Goal: Transaction & Acquisition: Purchase product/service

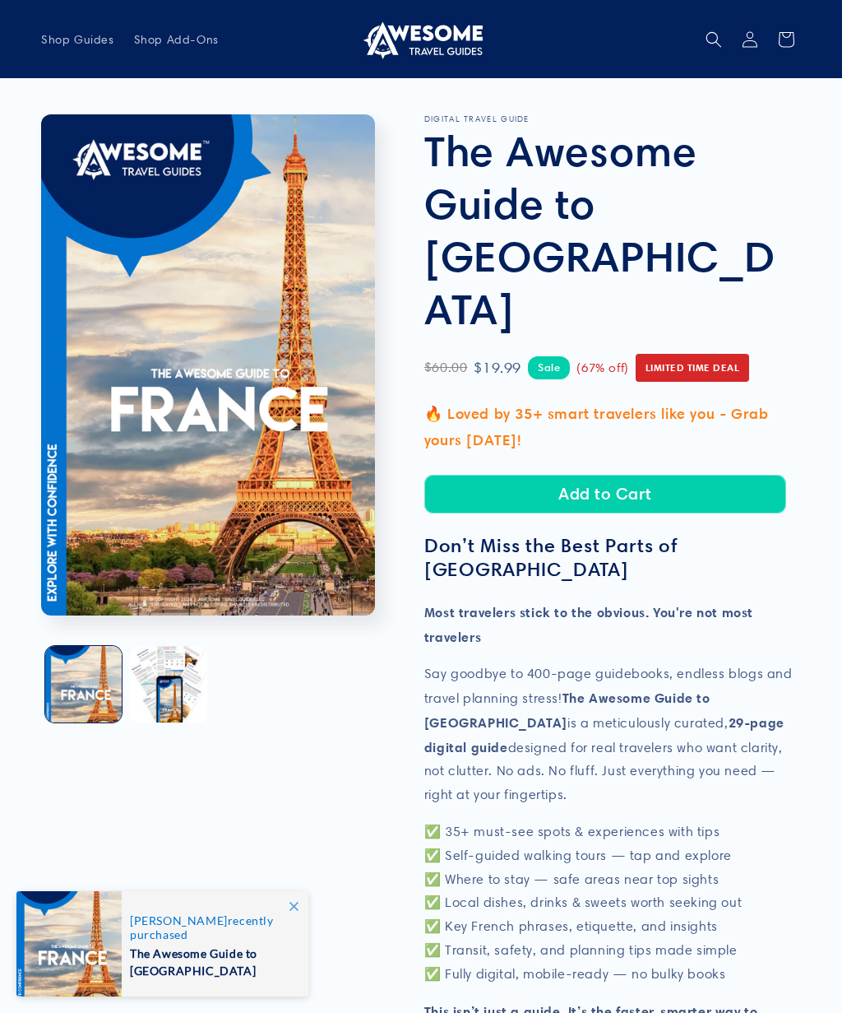
click at [672, 475] on button "Add to Cart" at bounding box center [605, 494] width 362 height 39
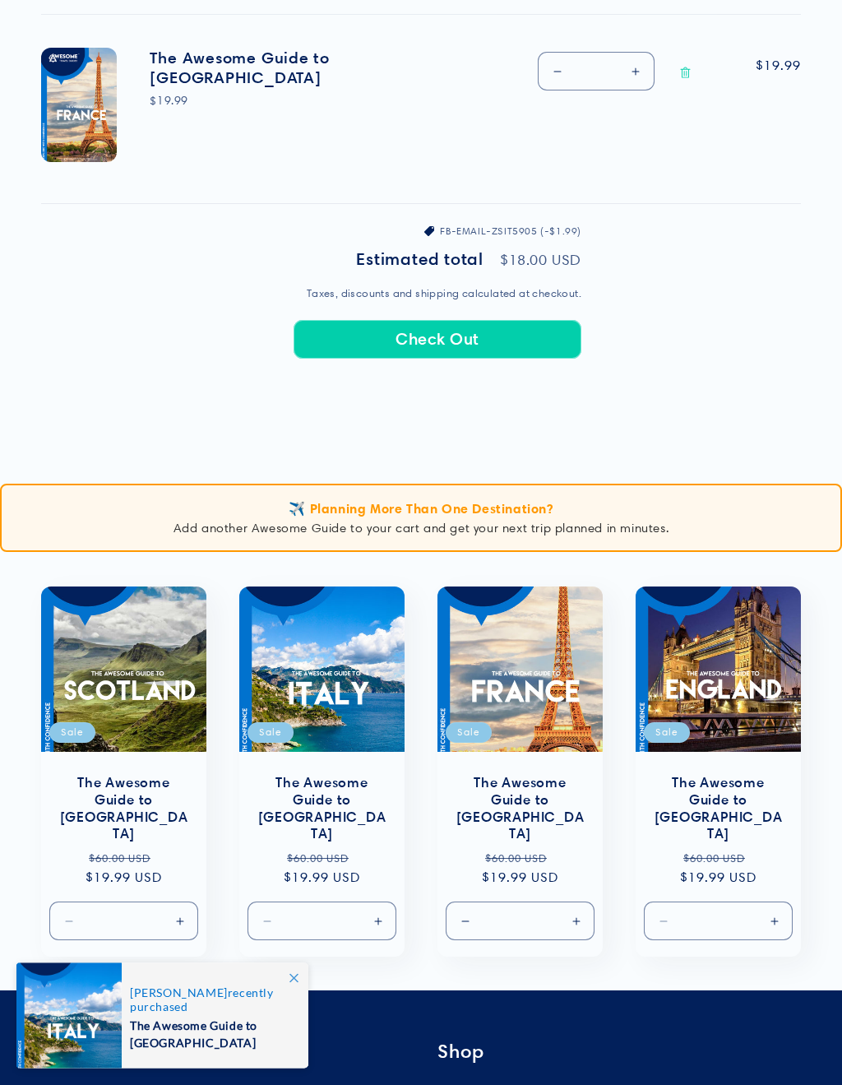
scroll to position [635, 0]
click at [726, 774] on link "The Awesome Guide to England" at bounding box center [718, 808] width 132 height 68
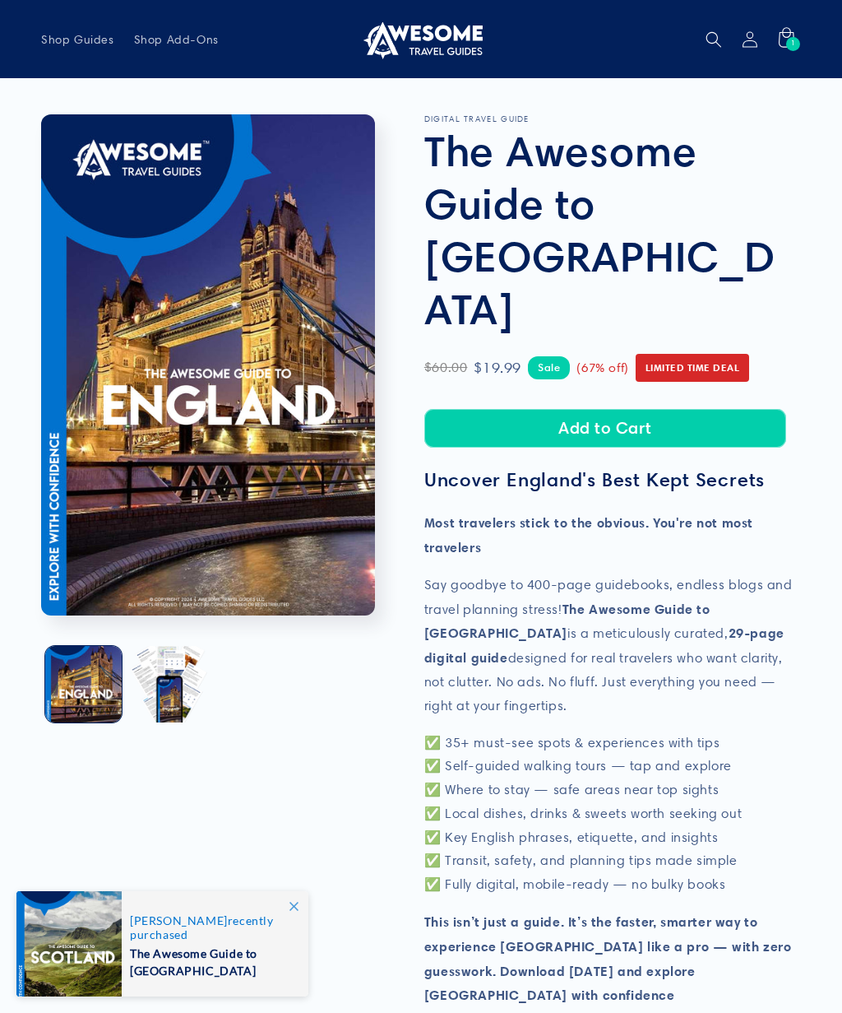
click at [659, 409] on button "Add to Cart" at bounding box center [605, 428] width 362 height 39
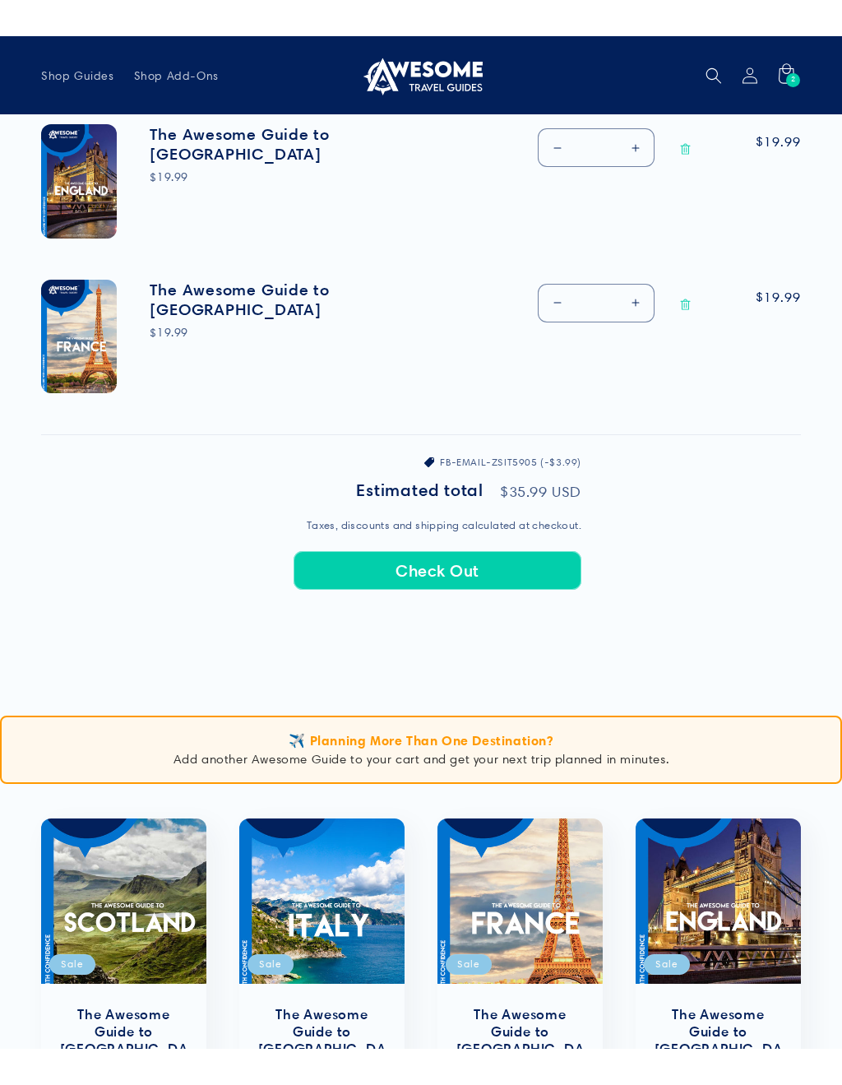
scroll to position [596, 0]
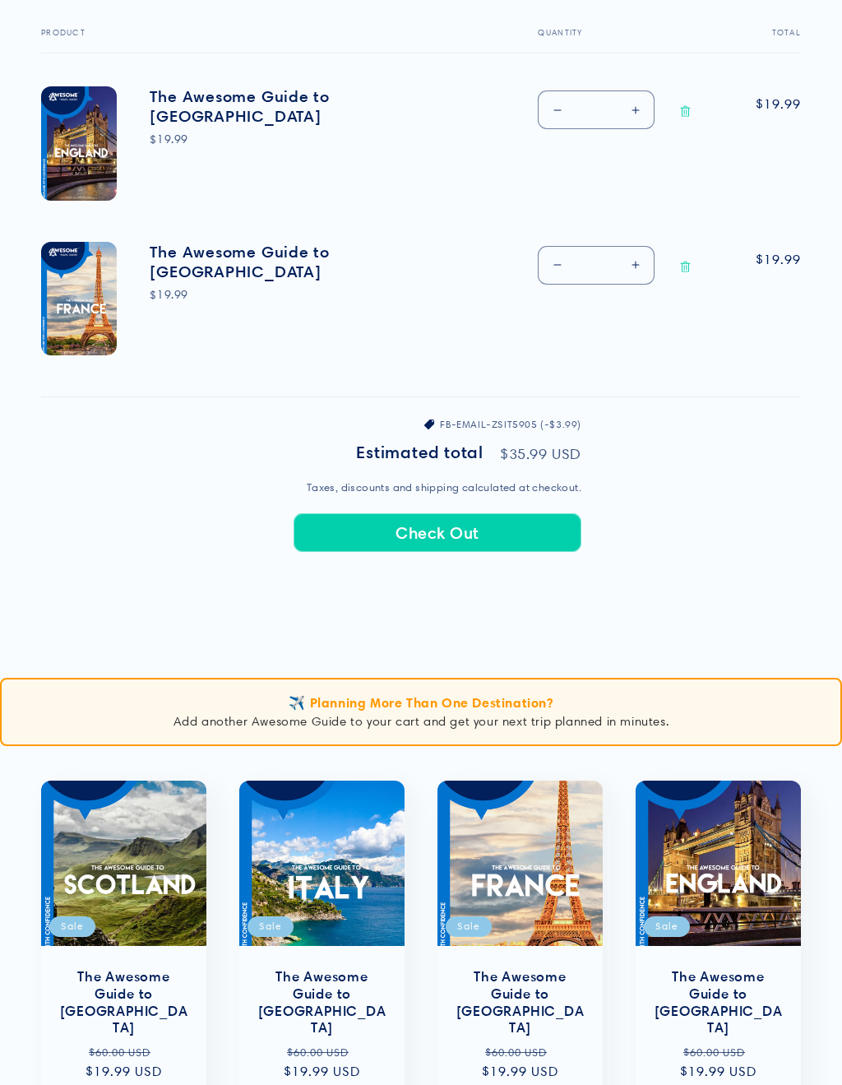
click at [499, 514] on button "Check Out" at bounding box center [438, 532] width 288 height 39
